Goal: Register for event/course

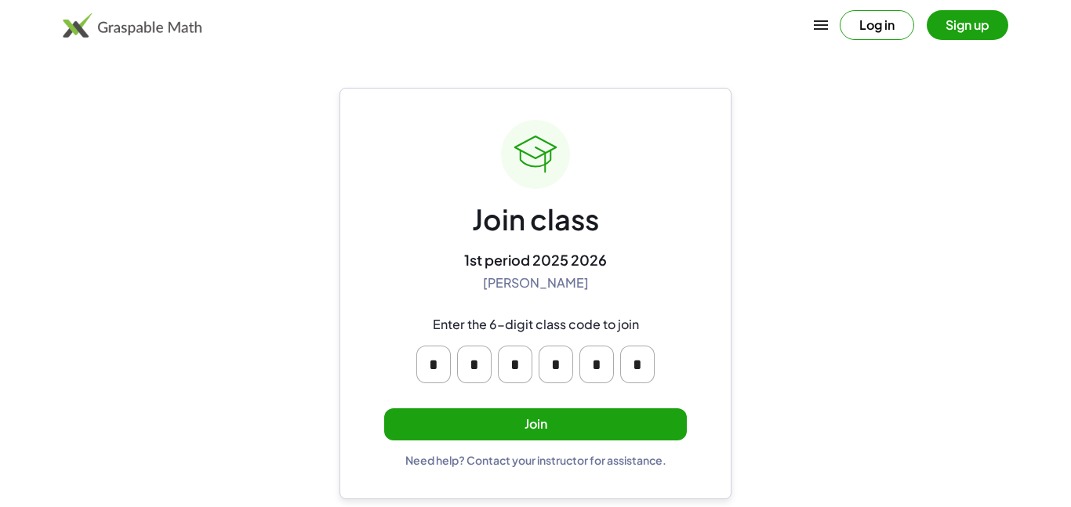
click at [531, 427] on button "Join" at bounding box center [535, 424] width 303 height 32
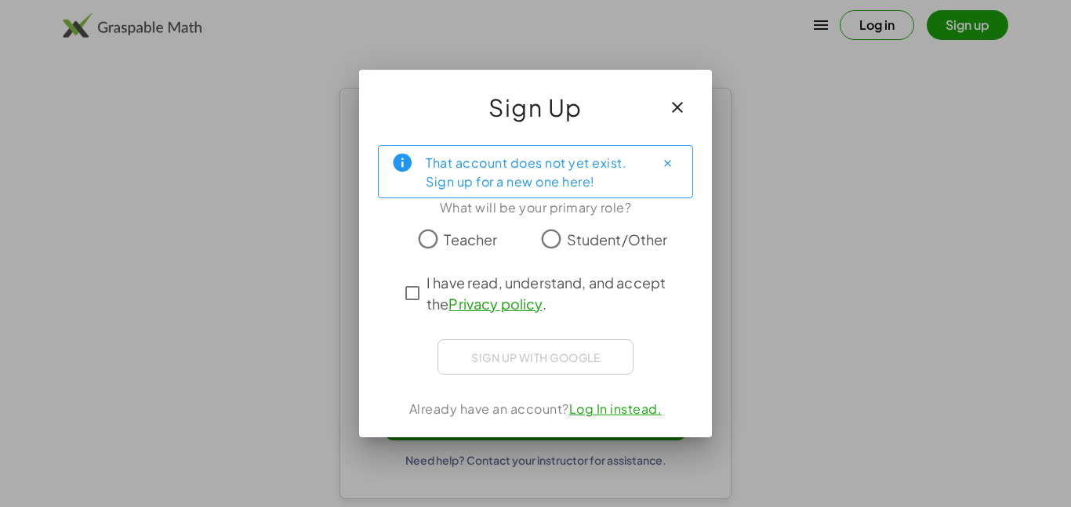
click at [684, 107] on icon "button" at bounding box center [677, 107] width 19 height 19
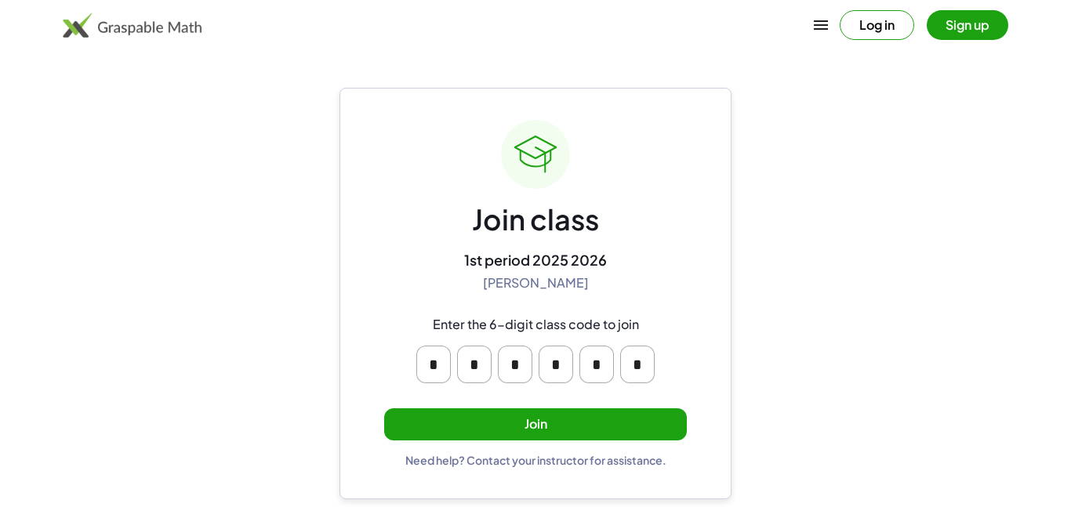
click at [562, 414] on button "Join" at bounding box center [535, 424] width 303 height 32
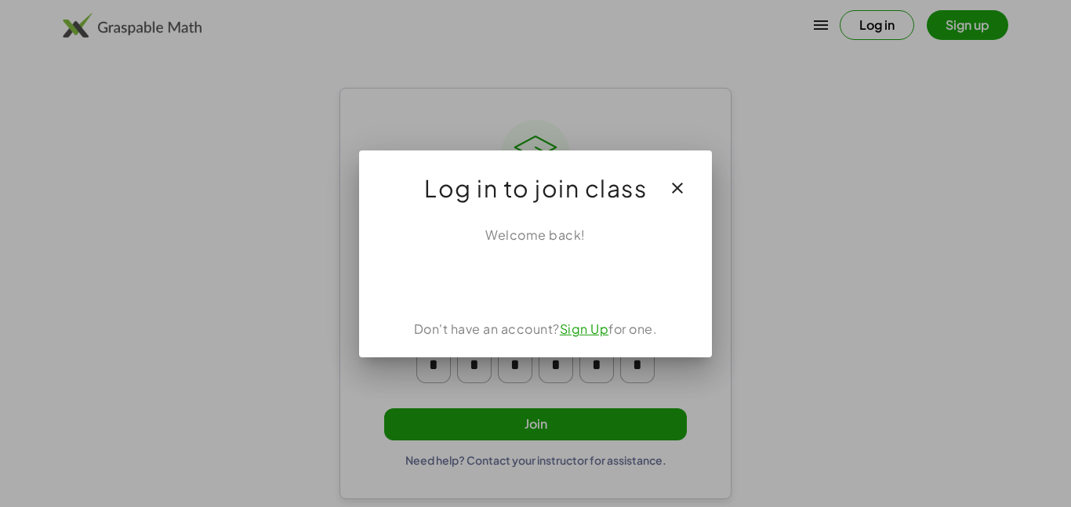
click at [685, 186] on icon "button" at bounding box center [677, 188] width 19 height 19
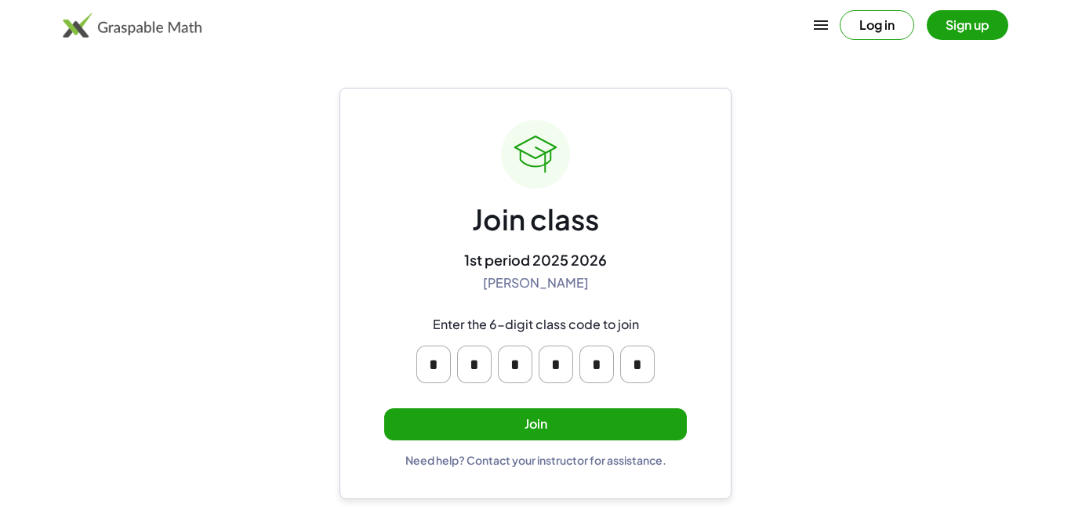
click at [531, 415] on button "Join" at bounding box center [535, 424] width 303 height 32
click at [528, 433] on button "Join" at bounding box center [535, 424] width 303 height 32
click at [476, 420] on button "Join" at bounding box center [535, 424] width 303 height 32
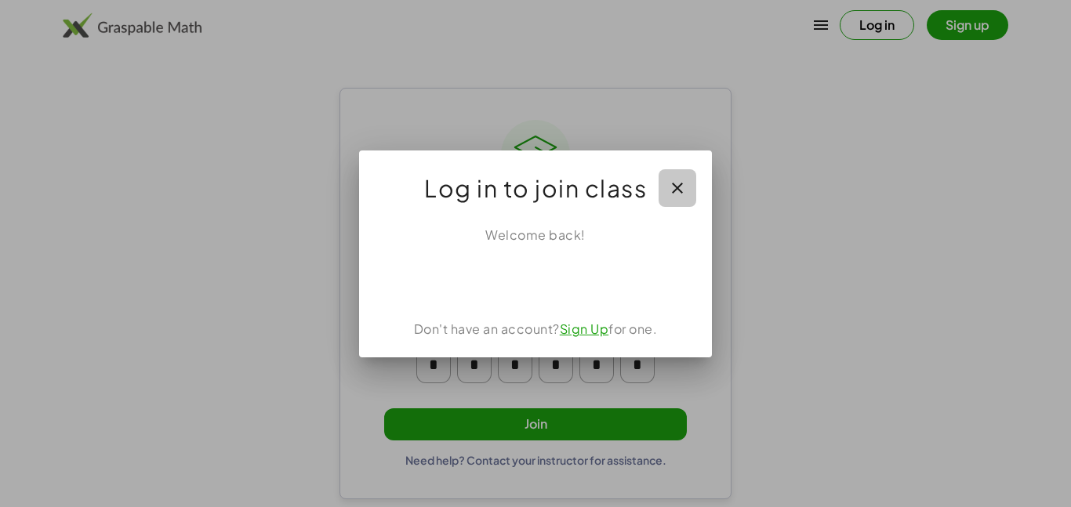
click at [682, 172] on button "button" at bounding box center [678, 188] width 38 height 38
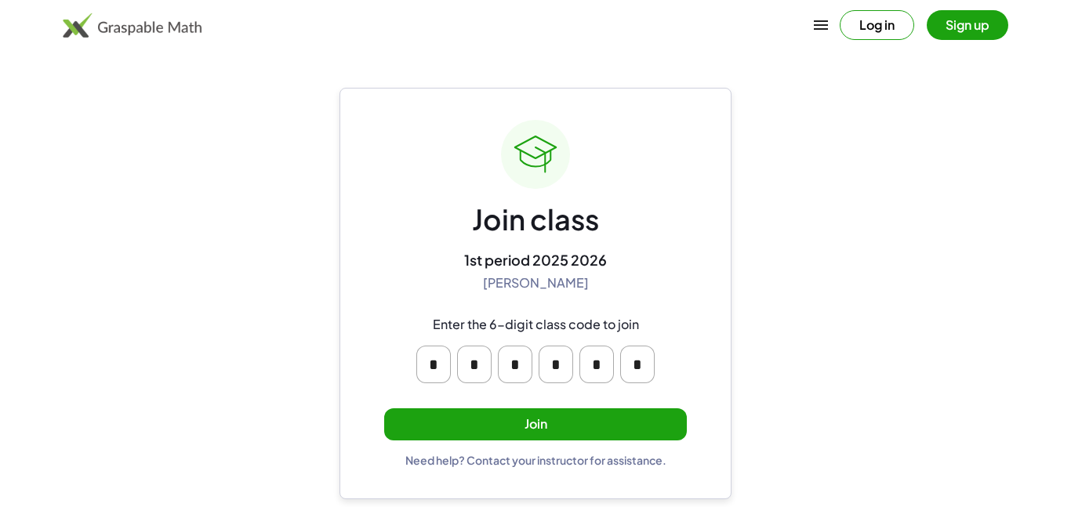
click at [561, 439] on button "Join" at bounding box center [535, 424] width 303 height 32
